Goal: Task Accomplishment & Management: Use online tool/utility

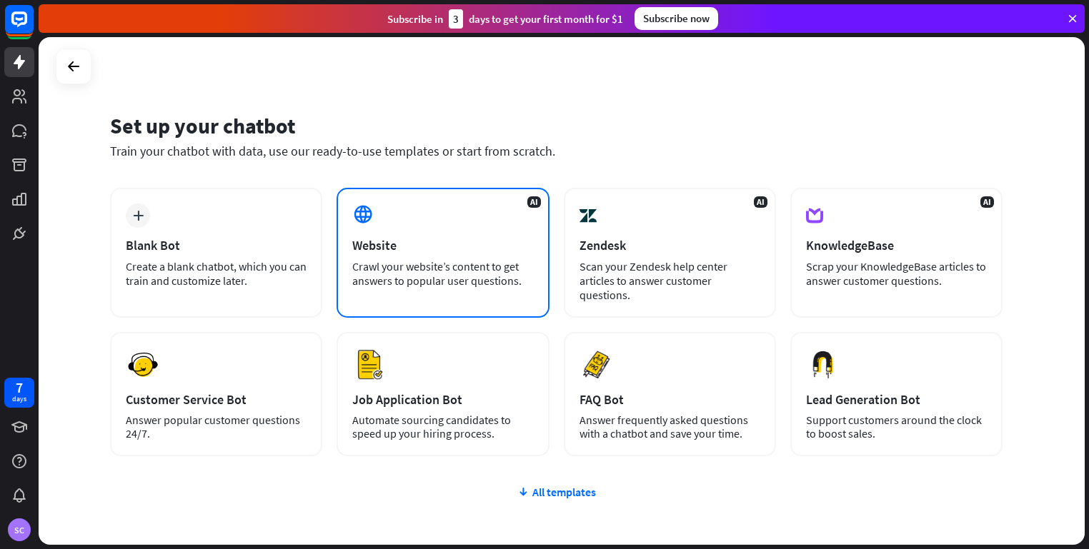
click at [423, 219] on div "AI Website Crawl your website’s content to get answers to popular user question…" at bounding box center [442, 253] width 212 height 130
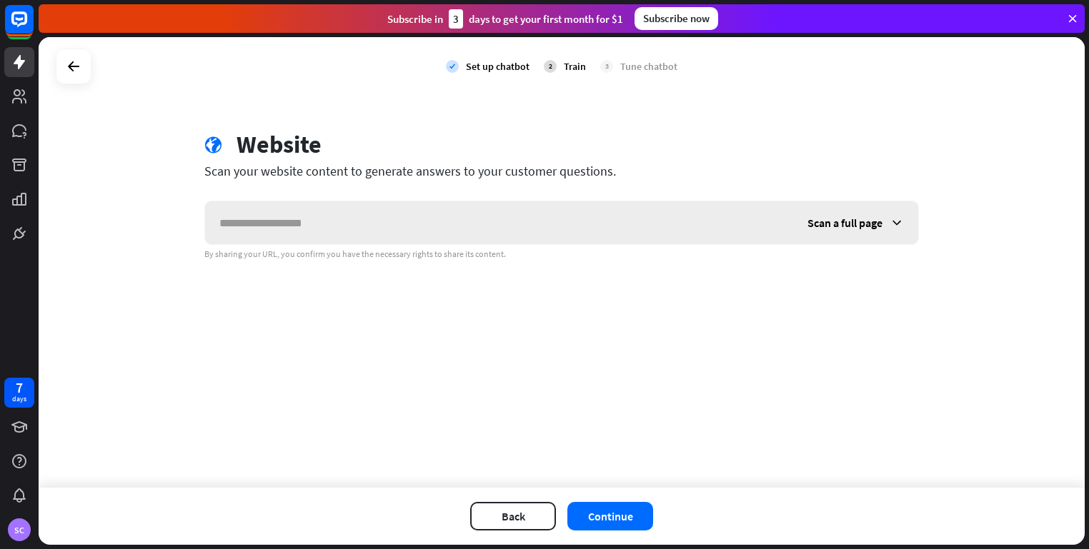
click at [879, 226] on span "Scan a full page" at bounding box center [844, 223] width 75 height 14
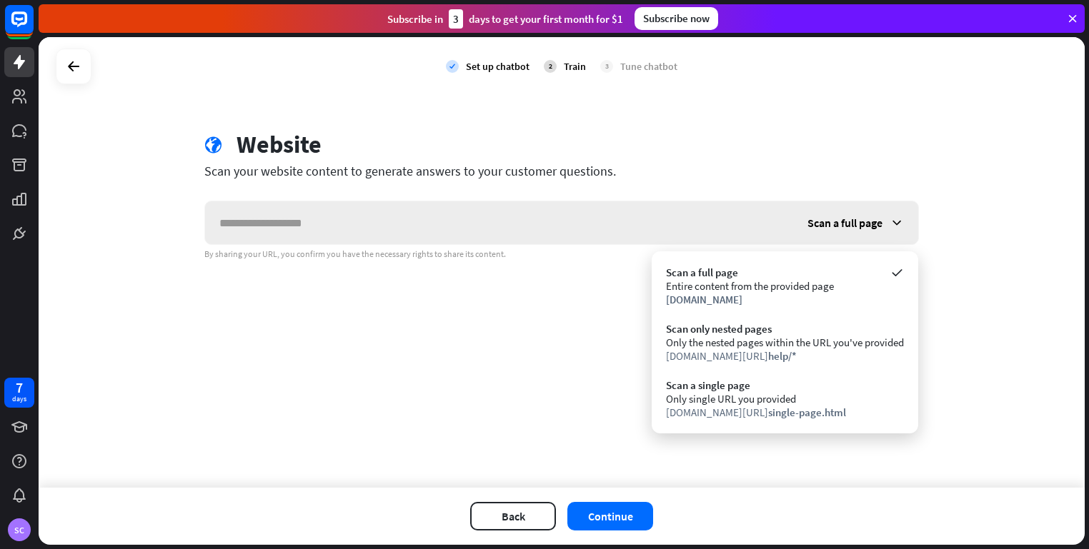
click at [879, 226] on span "Scan a full page" at bounding box center [844, 223] width 75 height 14
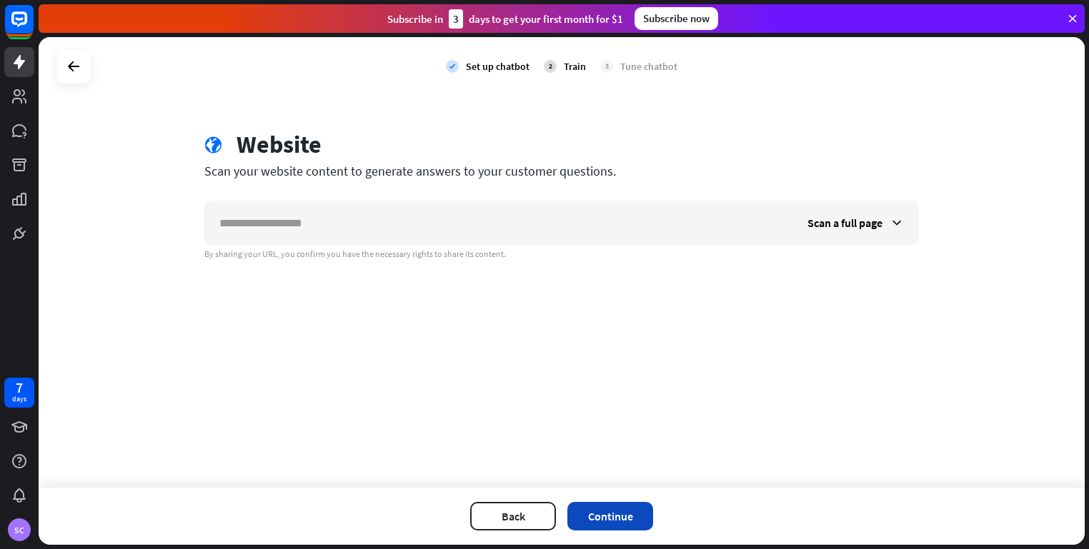
click at [636, 510] on button "Continue" at bounding box center [610, 516] width 86 height 29
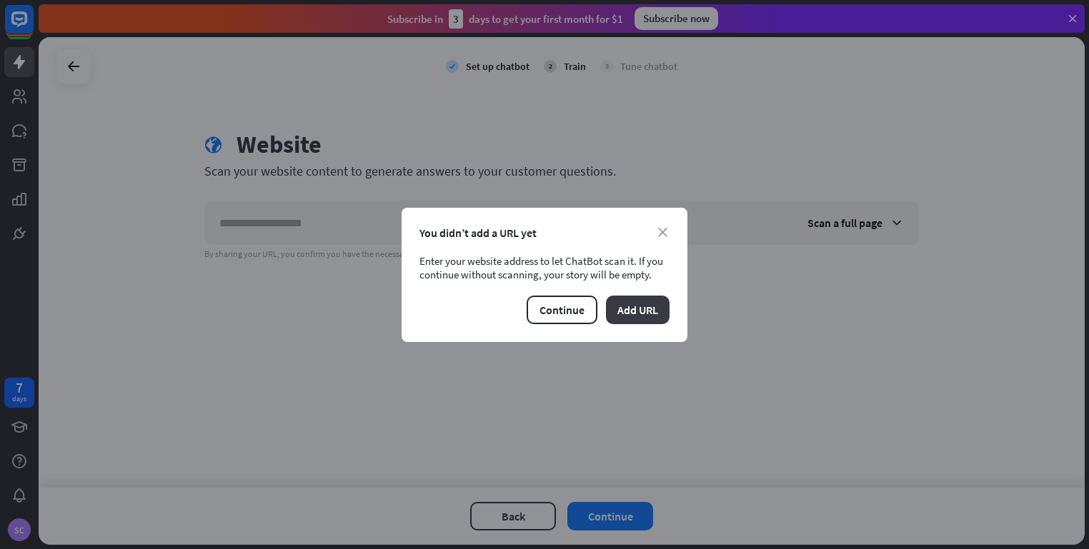
click at [623, 310] on button "Add URL" at bounding box center [638, 310] width 64 height 29
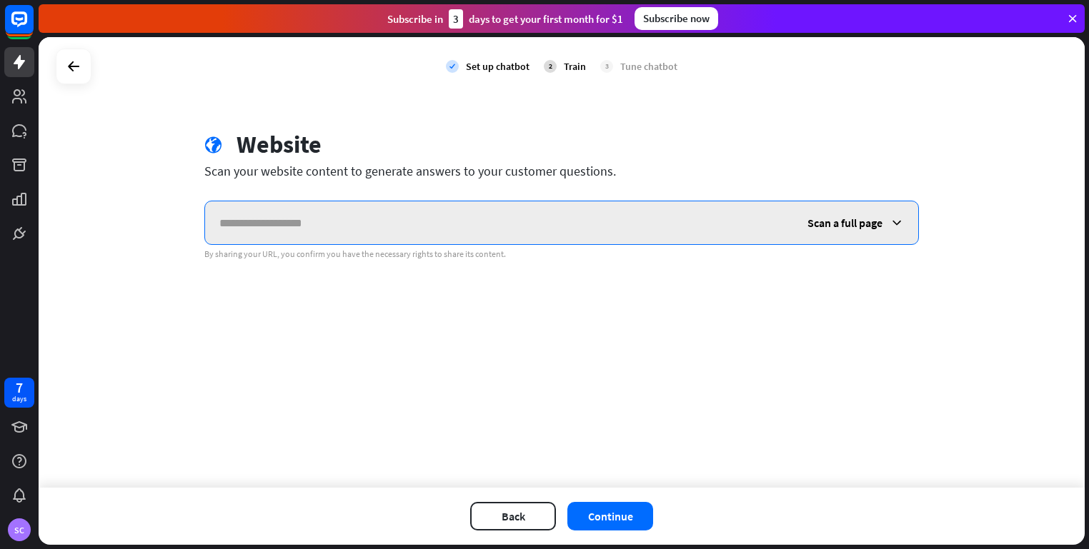
drag, startPoint x: 359, startPoint y: 220, endPoint x: 311, endPoint y: 221, distance: 47.9
paste input "**********"
type input "**********"
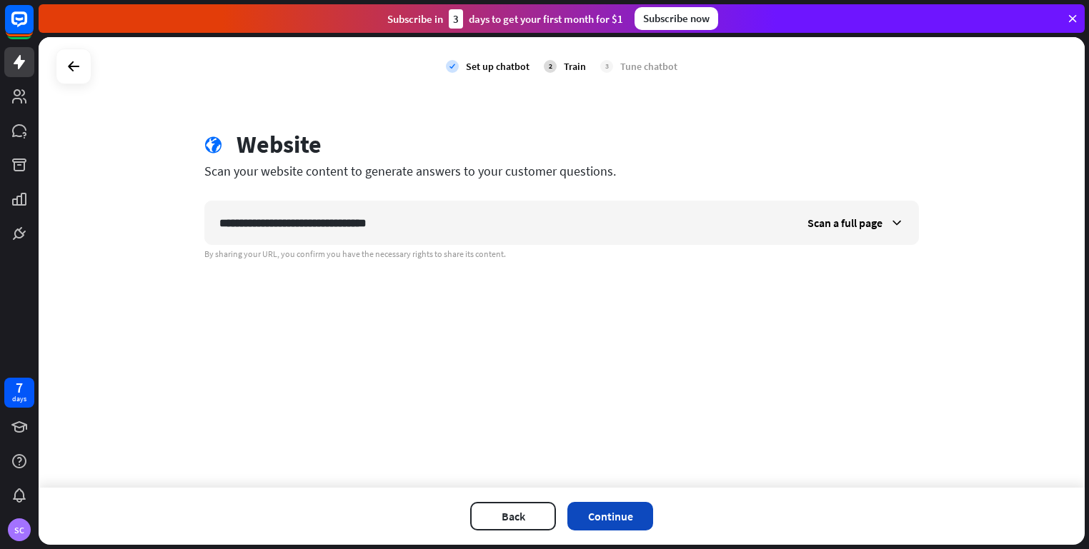
click at [605, 516] on button "Continue" at bounding box center [610, 516] width 86 height 29
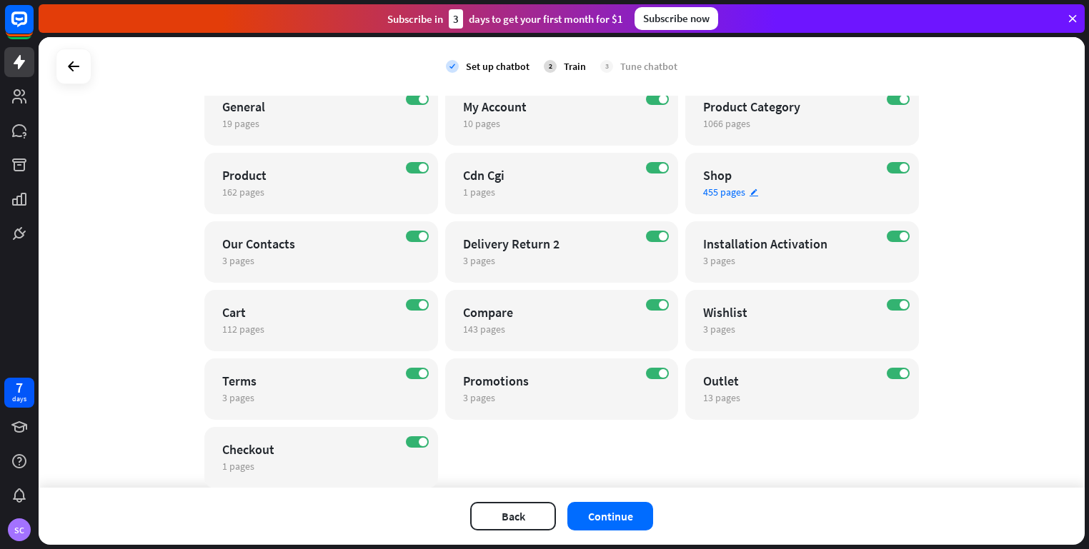
scroll to position [143, 0]
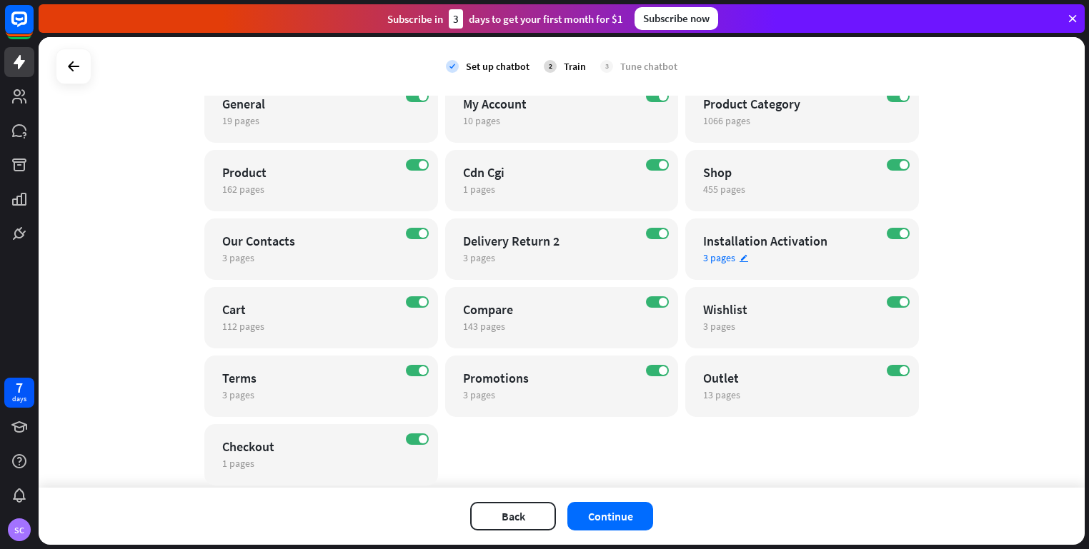
click at [716, 243] on div "Installation Activation" at bounding box center [789, 241] width 173 height 16
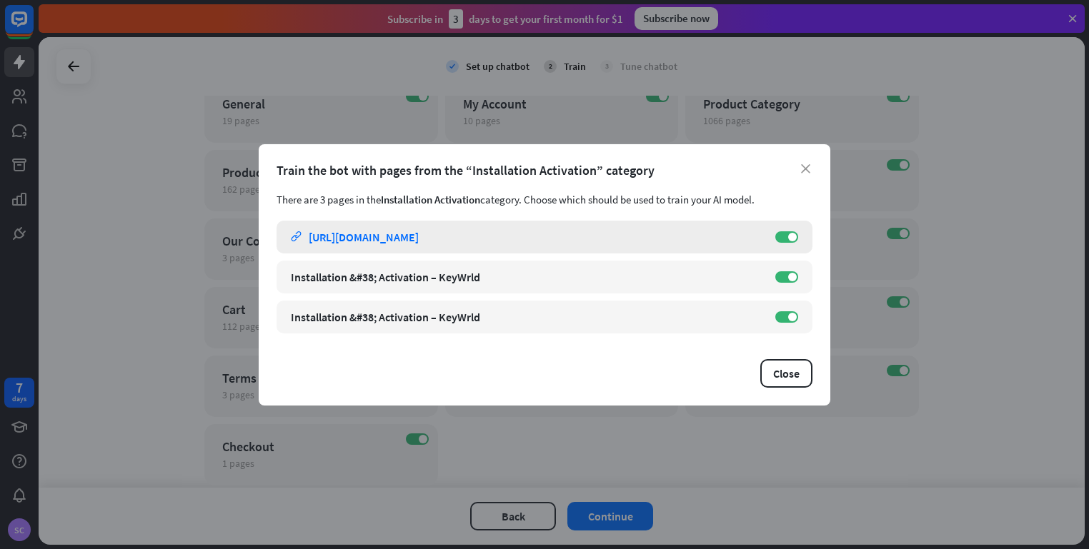
click at [360, 234] on div "[URL][DOMAIN_NAME]" at bounding box center [364, 237] width 110 height 14
click at [793, 369] on button "Close" at bounding box center [786, 373] width 52 height 29
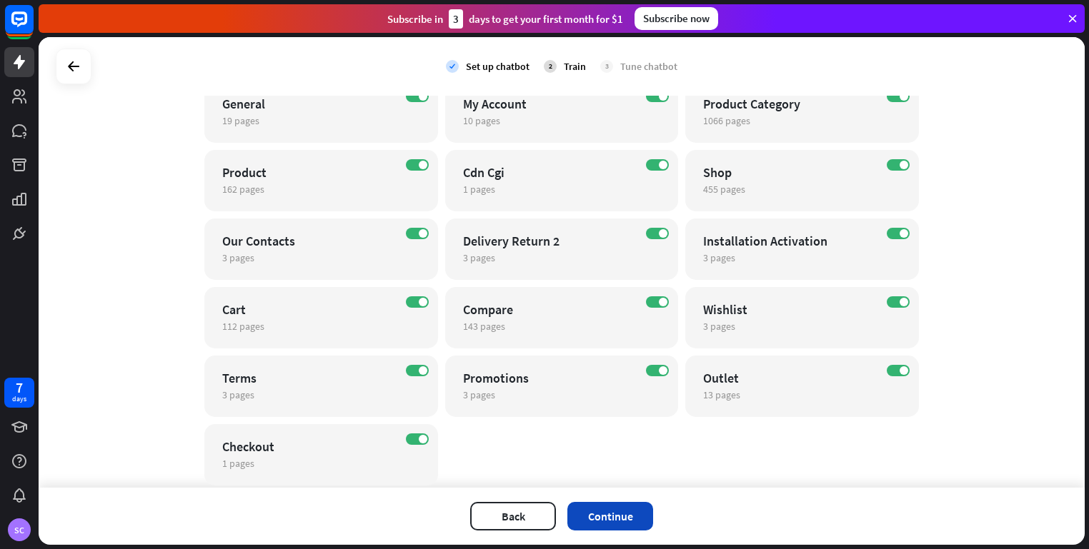
click at [621, 514] on button "Continue" at bounding box center [610, 516] width 86 height 29
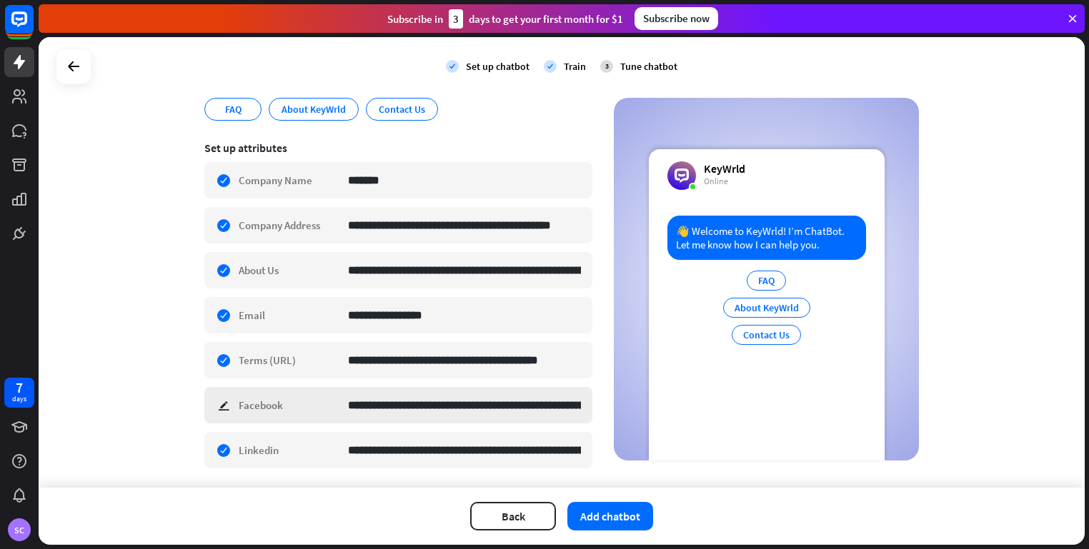
scroll to position [214, 0]
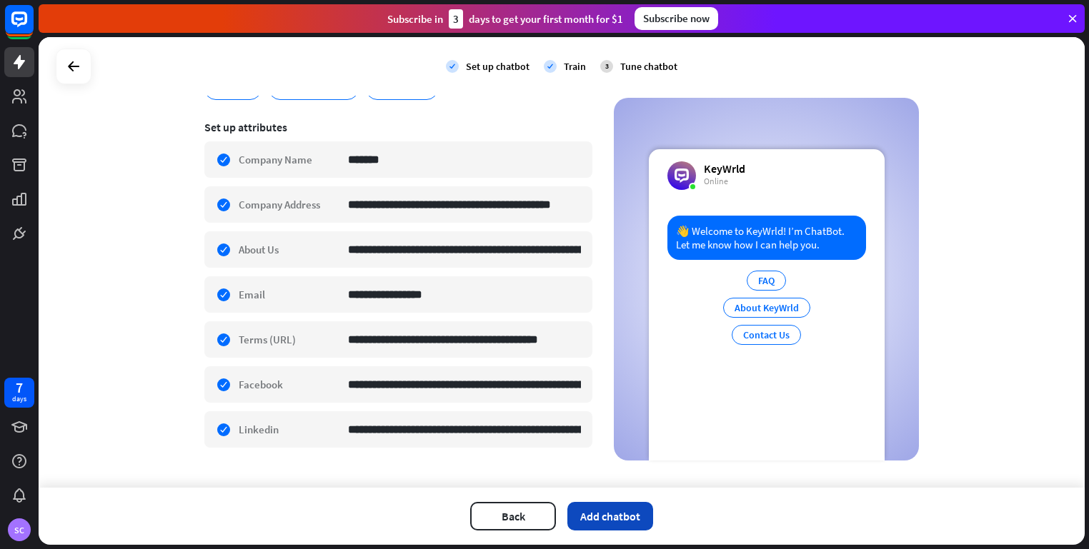
click at [628, 506] on button "Add chatbot" at bounding box center [610, 516] width 86 height 29
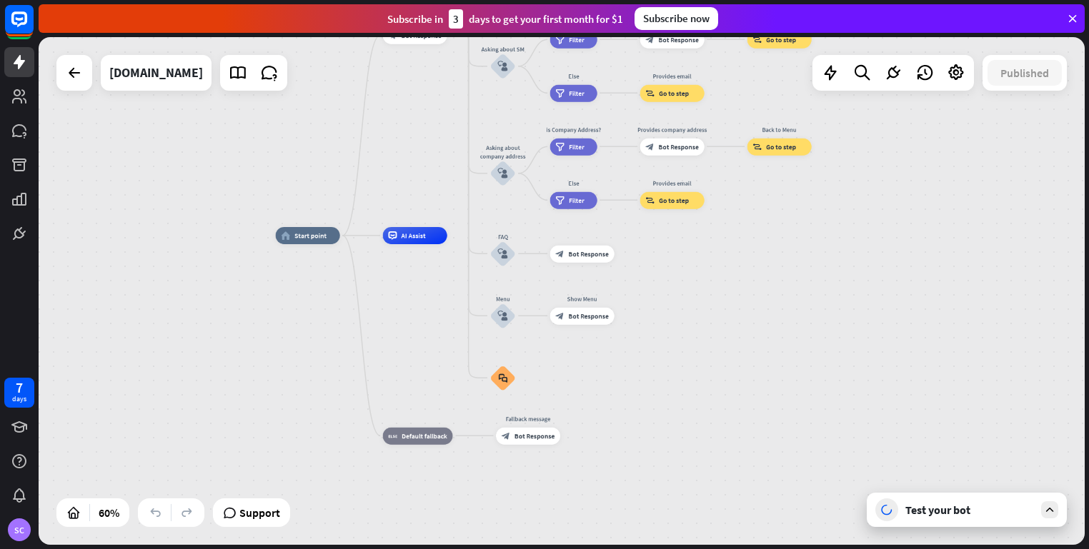
click at [1074, 14] on icon at bounding box center [1072, 18] width 13 height 13
